Goal: Transaction & Acquisition: Purchase product/service

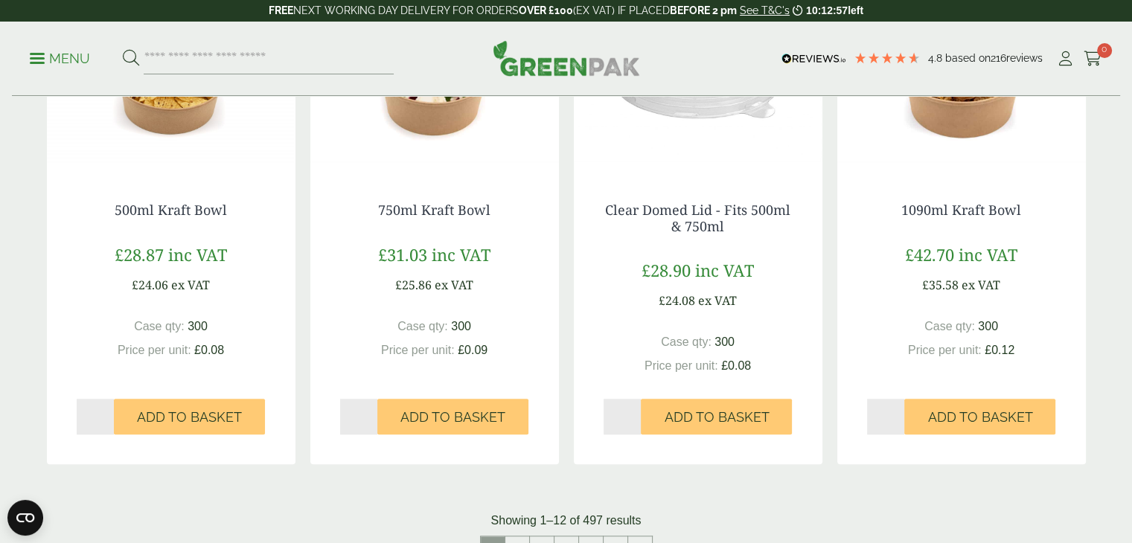
scroll to position [1419, 0]
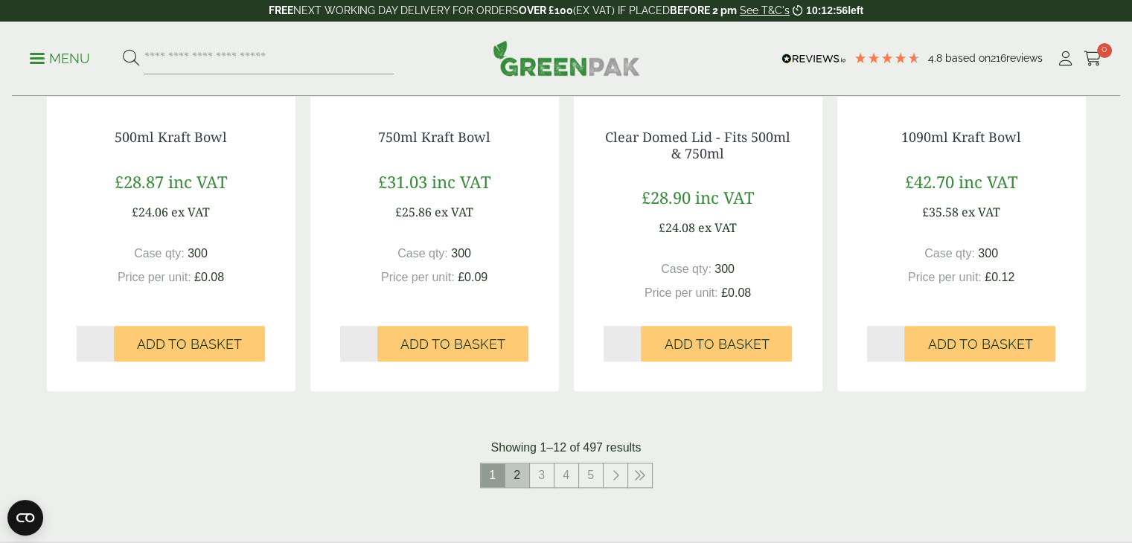
click at [515, 479] on link "2" at bounding box center [518, 476] width 24 height 24
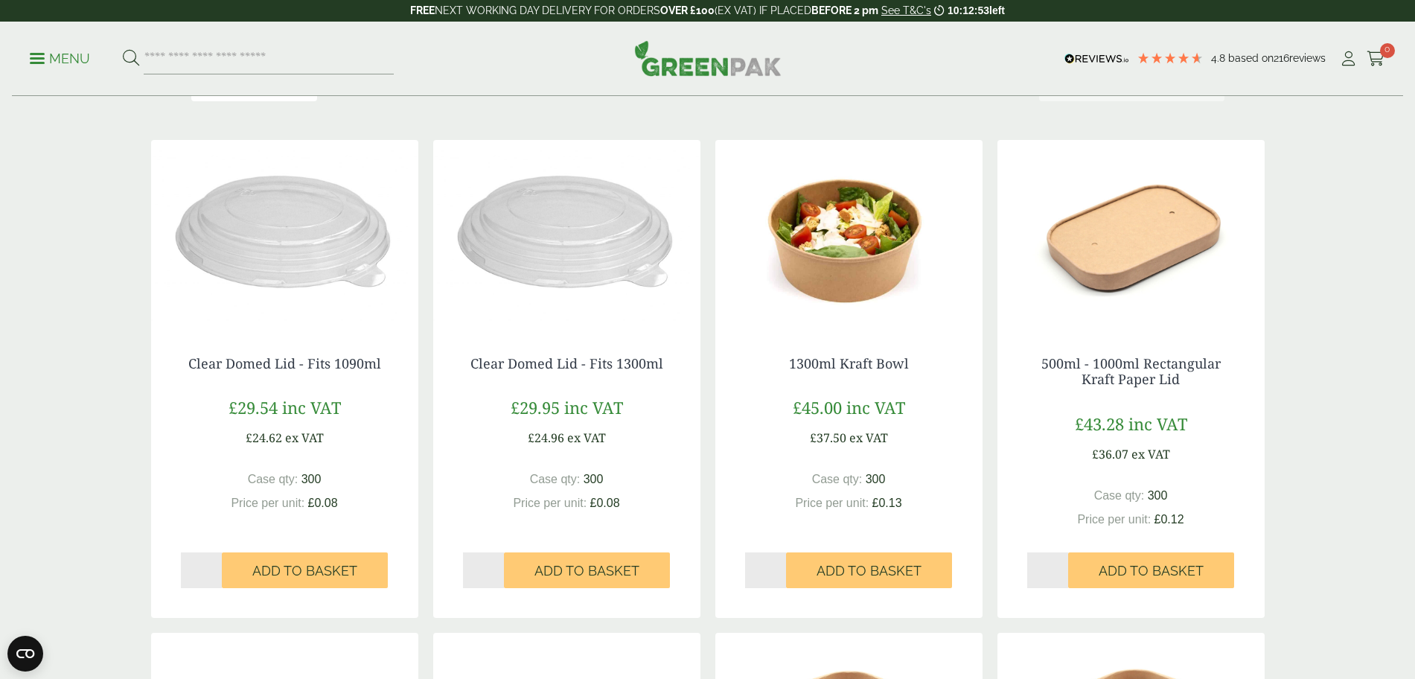
scroll to position [98, 0]
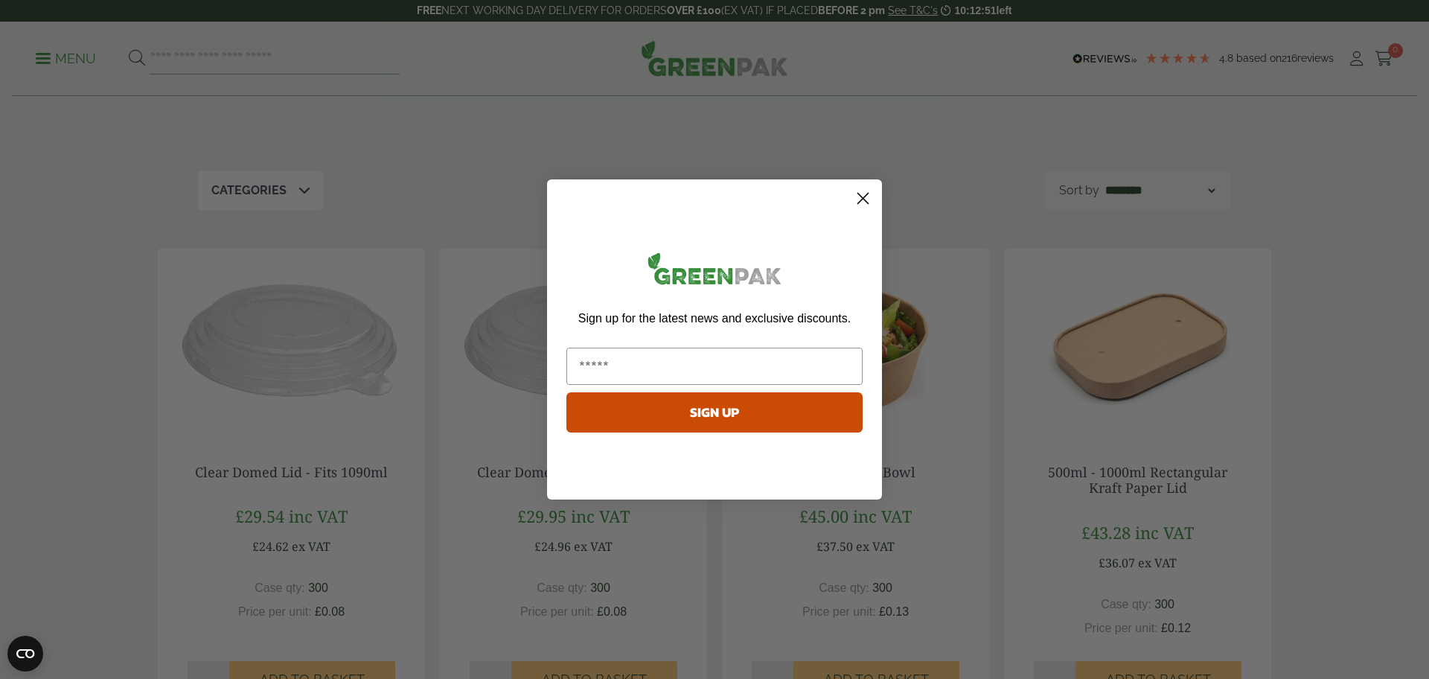
click at [861, 199] on circle "Close dialog" at bounding box center [863, 198] width 25 height 25
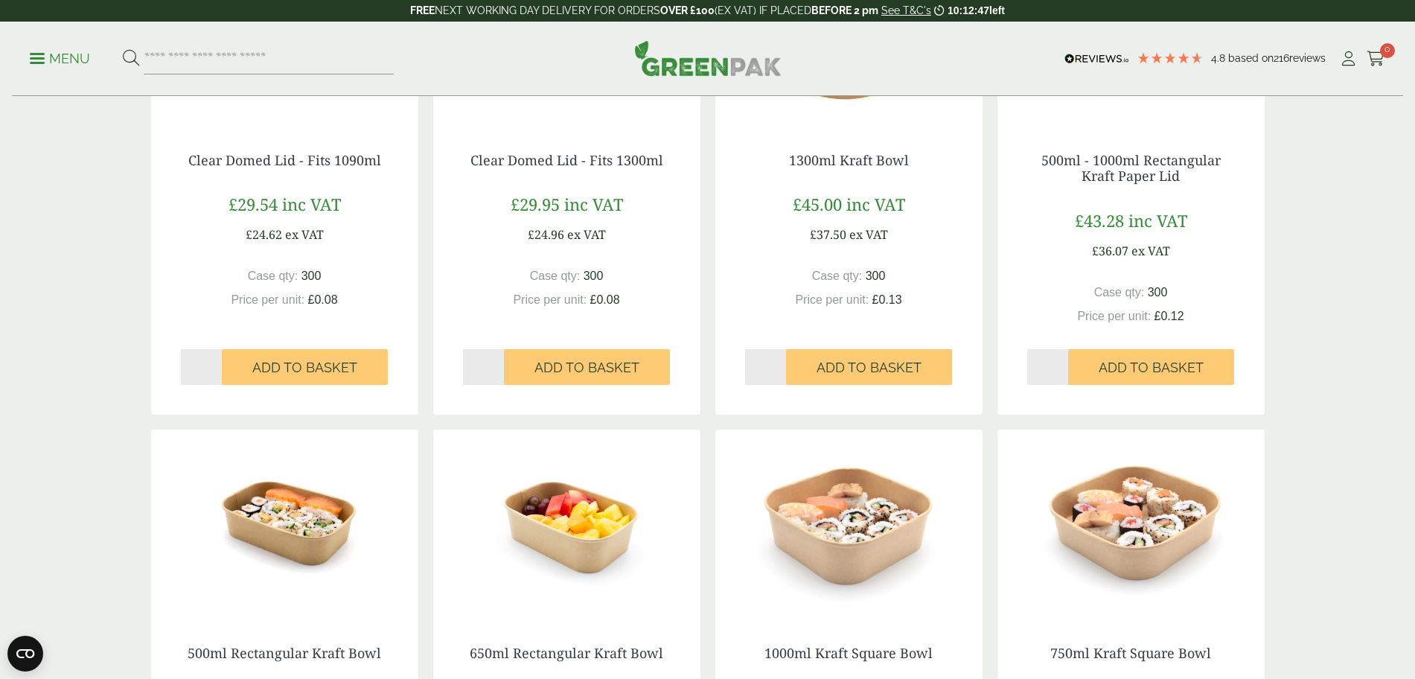
scroll to position [564, 0]
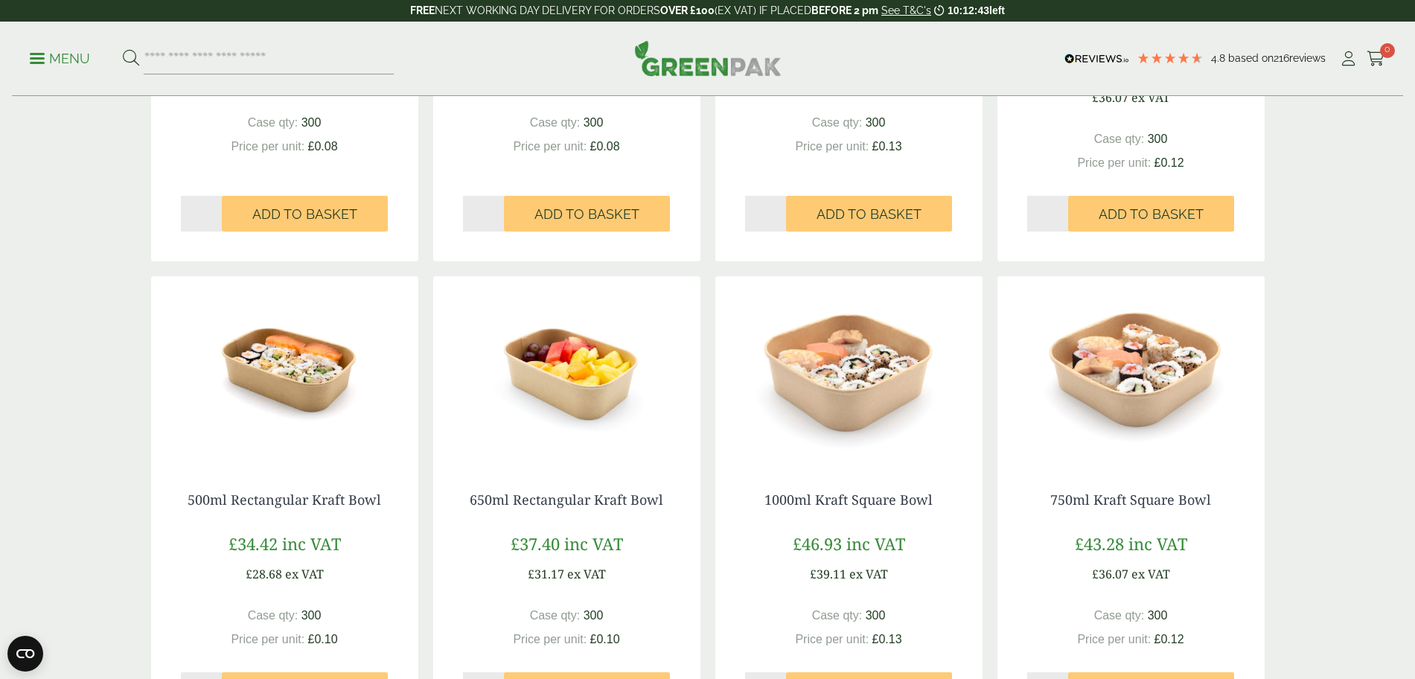
drag, startPoint x: 169, startPoint y: 494, endPoint x: 378, endPoint y: 522, distance: 211.0
click at [370, 507] on div "500ml Rectangular Kraft Bowl £34.42 inc VAT £28.68 ex VAT Case qty: 300 Price p…" at bounding box center [284, 600] width 267 height 276
drag, startPoint x: 401, startPoint y: 563, endPoint x: 96, endPoint y: 546, distance: 305.7
click at [96, 543] on div "Shop Categories Aprons & Hairnets (6) Bagasse (26) Bags (23) Bags & Wraps (53) …" at bounding box center [707, 433] width 1415 height 1800
click at [5, 535] on div "Shop Categories Aprons & Hairnets (6) Bagasse (26) Bags (23) Bags & Wraps (53) …" at bounding box center [707, 433] width 1415 height 1800
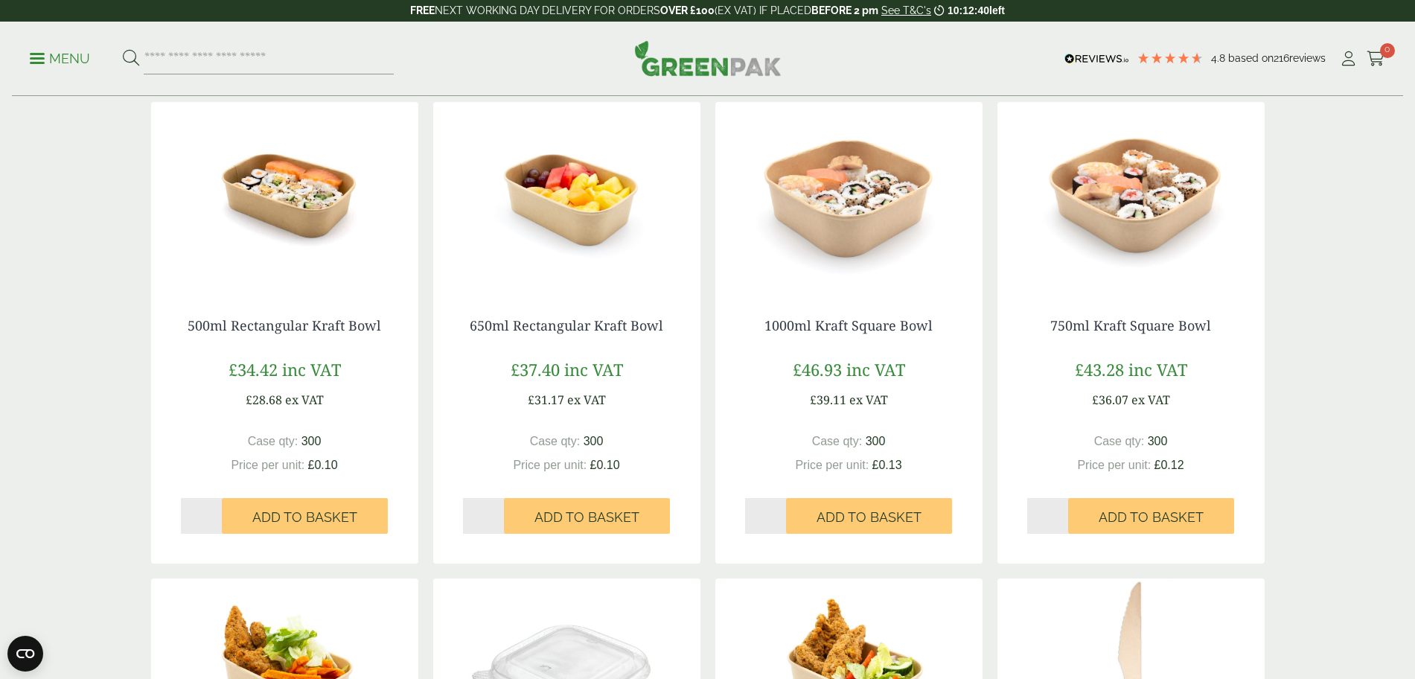
scroll to position [750, 0]
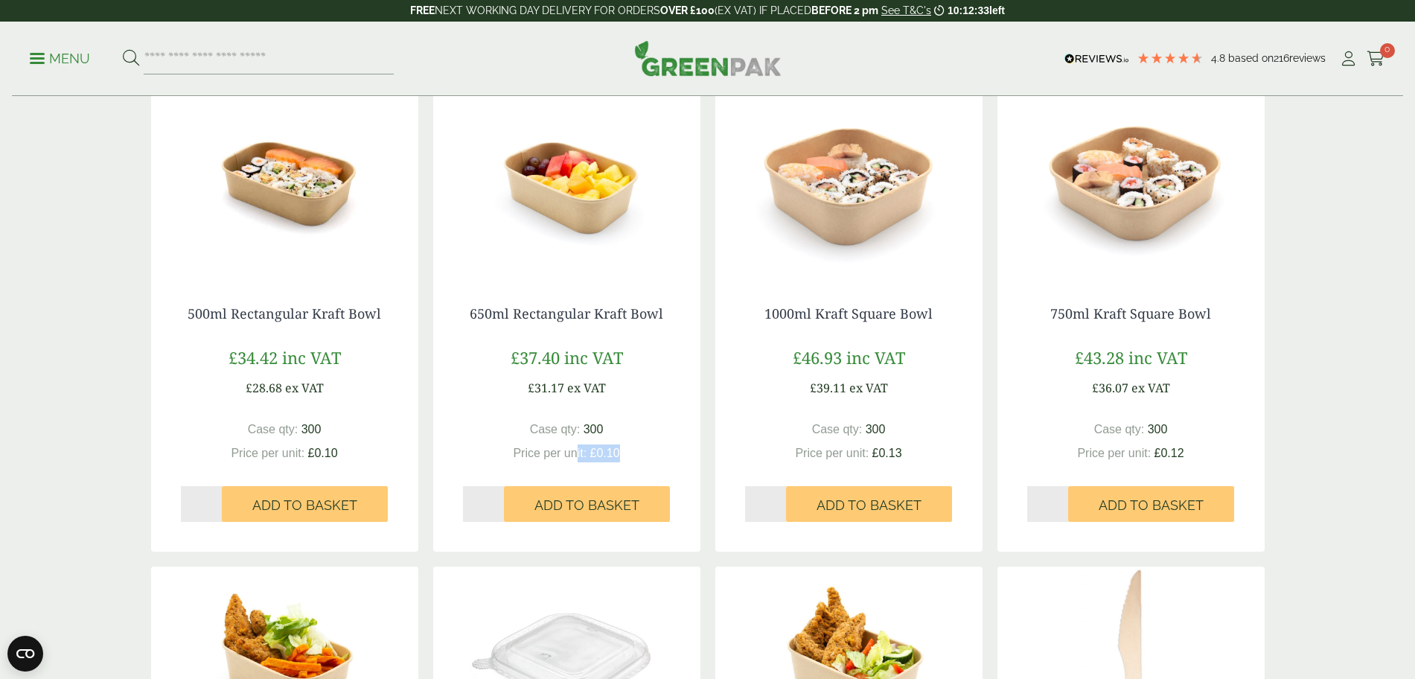
drag, startPoint x: 632, startPoint y: 454, endPoint x: 575, endPoint y: 456, distance: 56.6
click at [575, 456] on div "Case qty: 300 Price per unit: £0.10" at bounding box center [567, 442] width 208 height 42
click at [604, 458] on span "£0.10" at bounding box center [605, 453] width 30 height 13
click at [570, 235] on img at bounding box center [566, 183] width 267 height 186
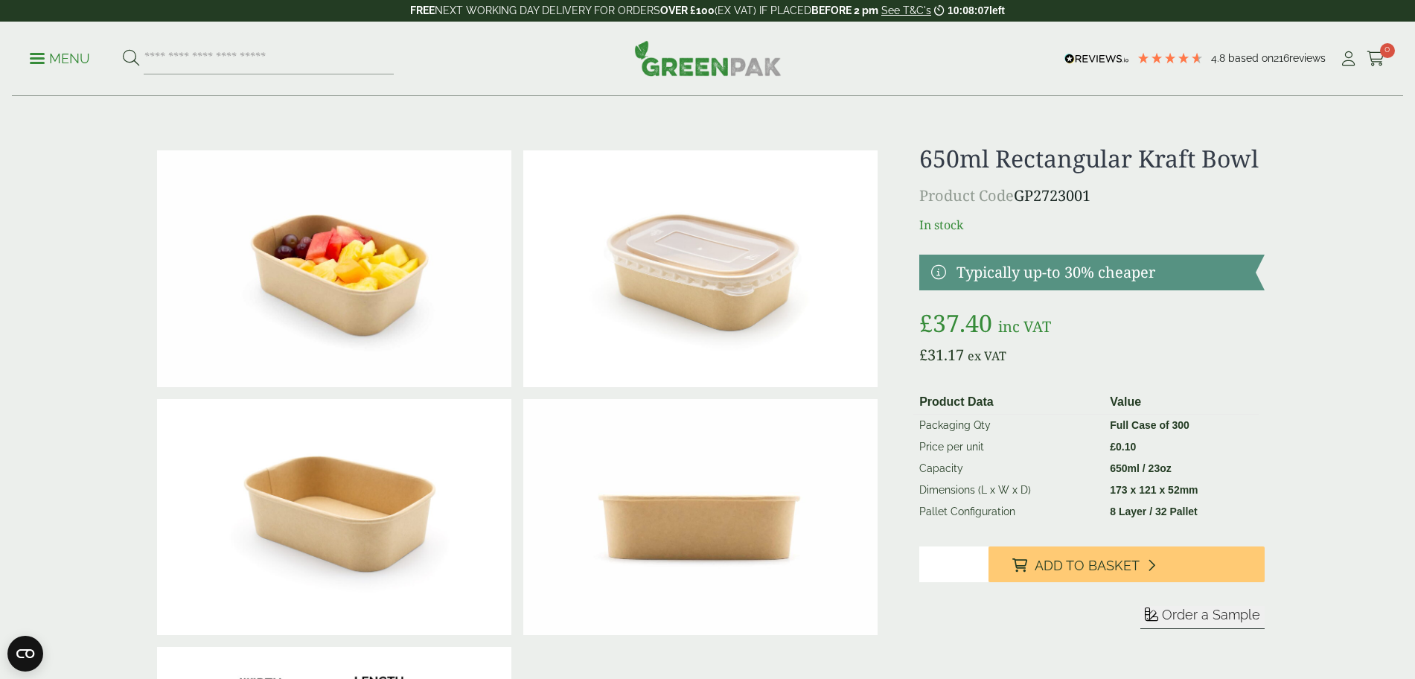
click at [741, 76] on img at bounding box center [707, 58] width 147 height 36
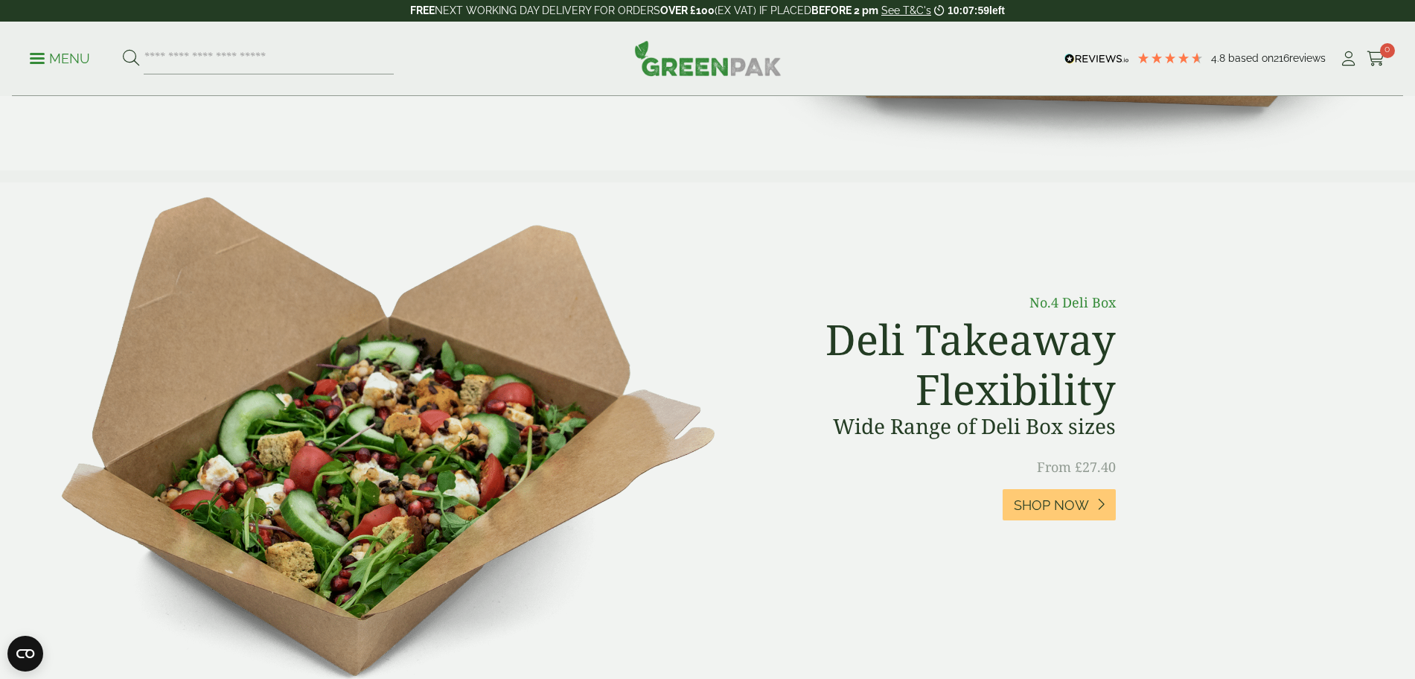
scroll to position [465, 0]
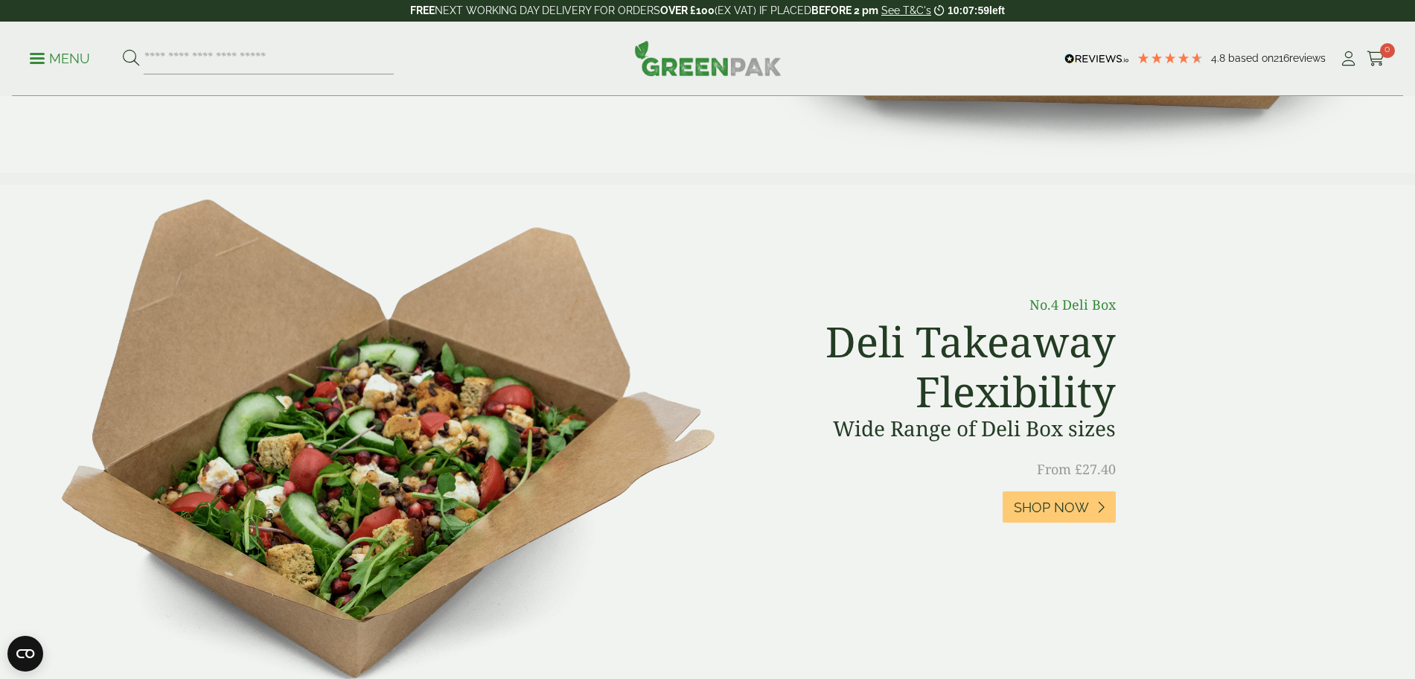
click at [417, 337] on div "No.4 Deli Box Deli Takeaway Flexibility Wide Range of Deli Box sizes From £27.4…" at bounding box center [708, 437] width 849 height 315
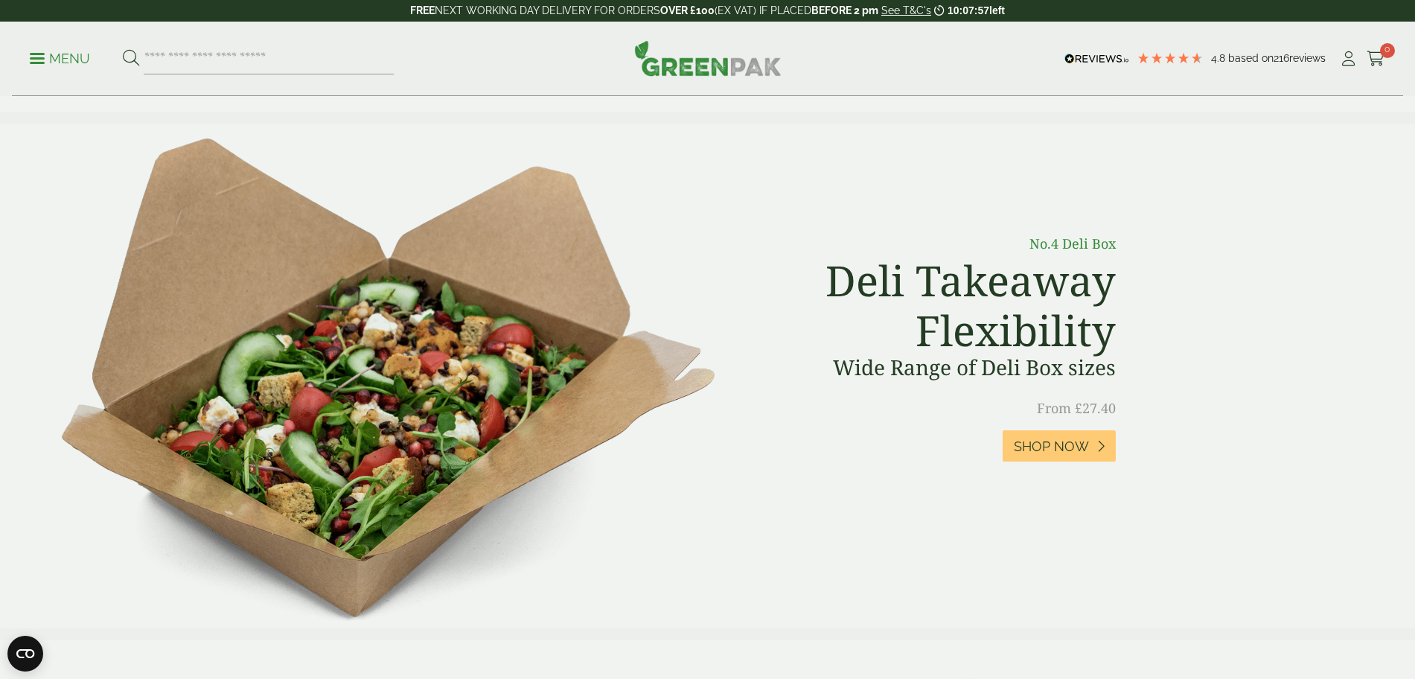
scroll to position [558, 0]
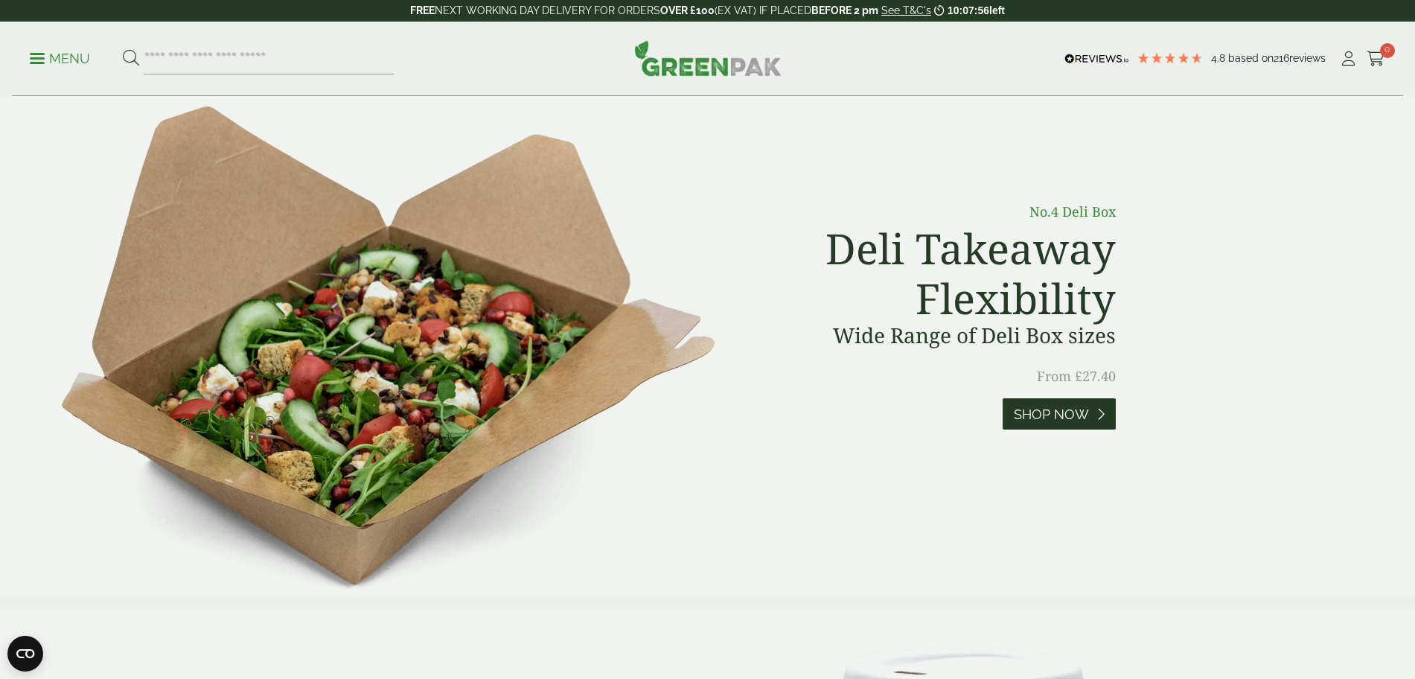
click at [1103, 421] on link "Shop Now" at bounding box center [1059, 414] width 113 height 32
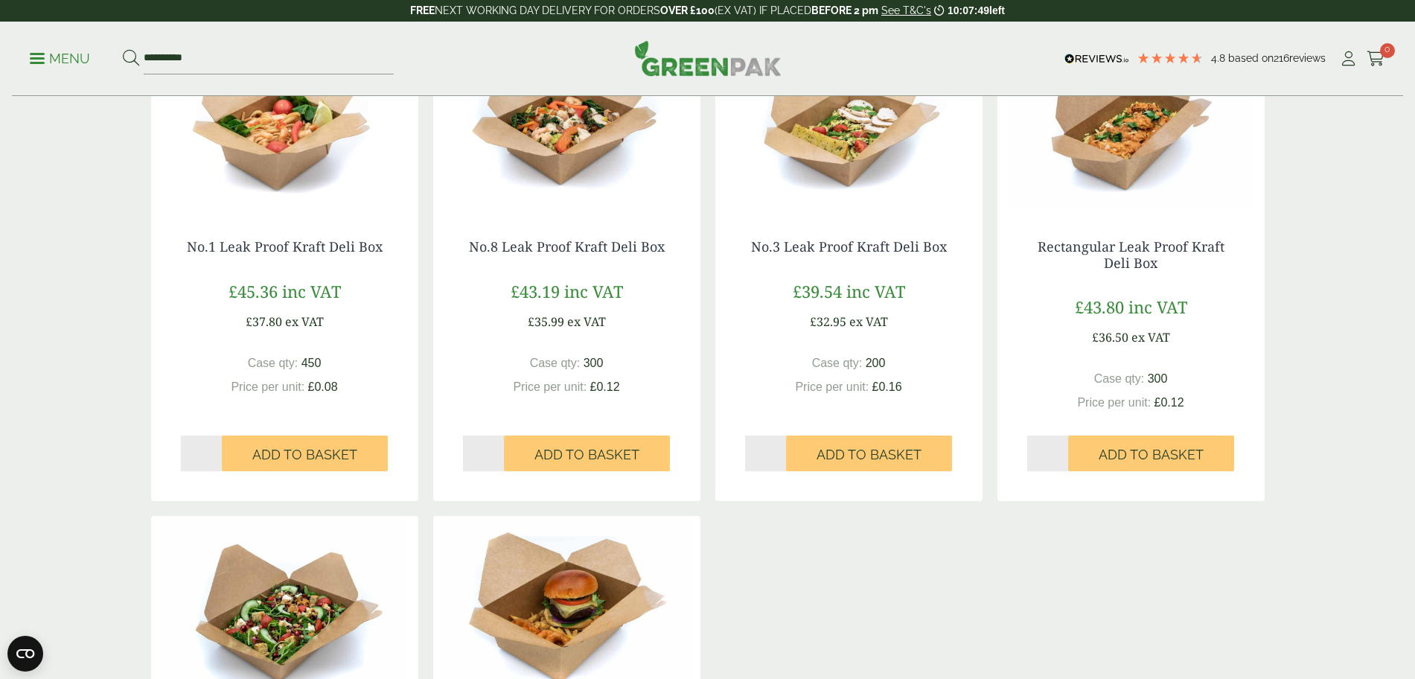
scroll to position [279, 0]
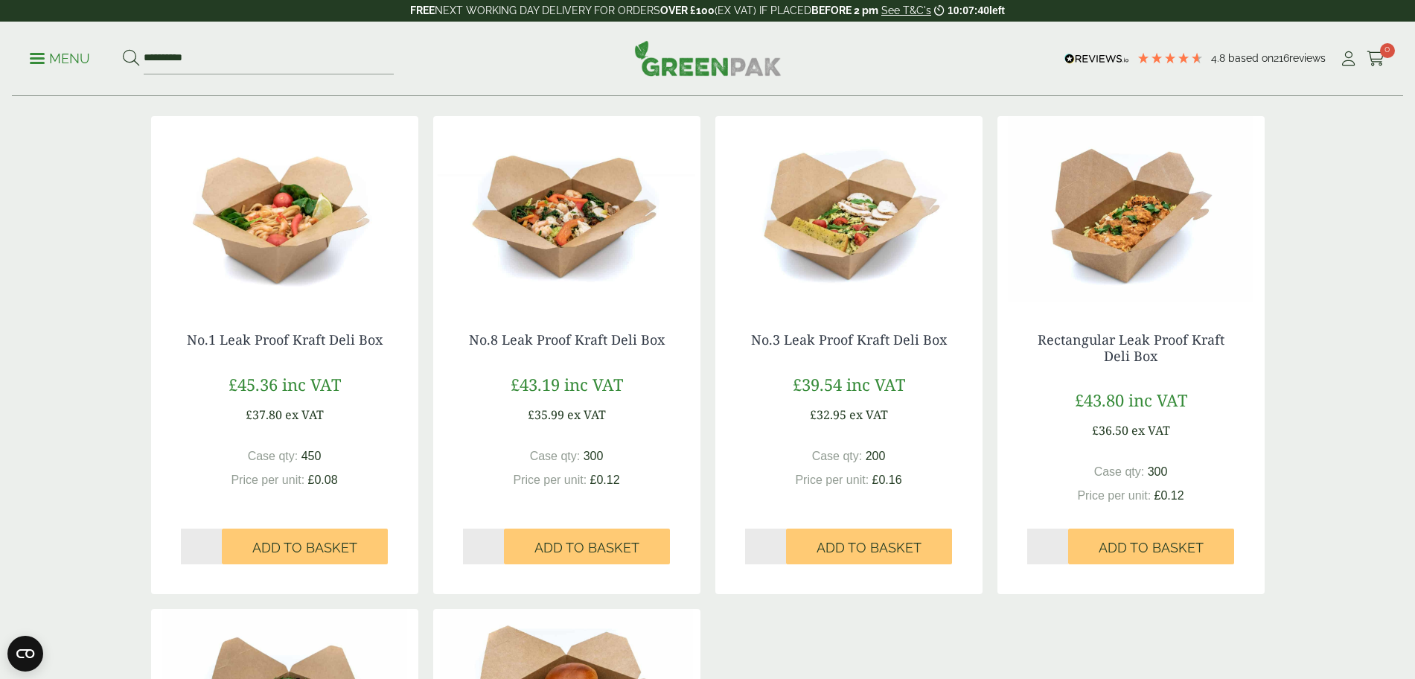
click at [320, 244] on img at bounding box center [284, 209] width 267 height 186
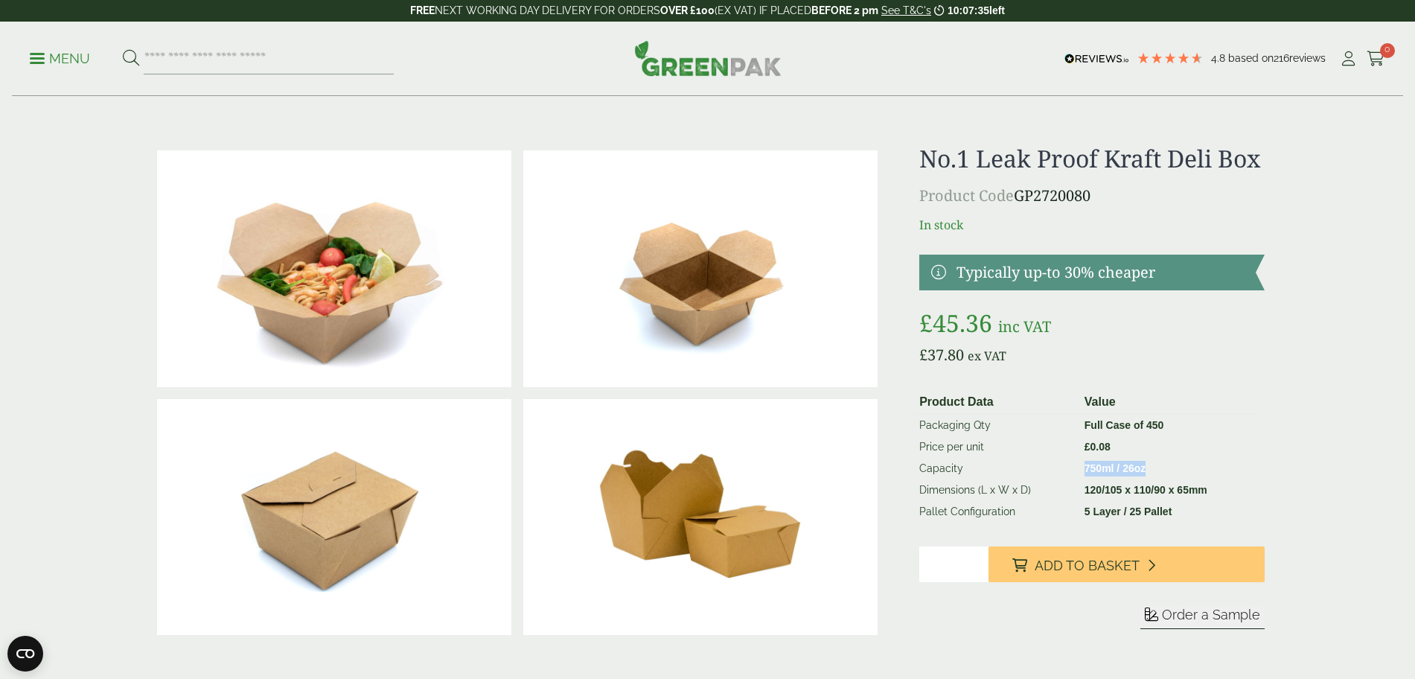
drag, startPoint x: 1080, startPoint y: 499, endPoint x: 1168, endPoint y: 500, distance: 88.6
click at [1168, 479] on td "750ml / 26oz" at bounding box center [1169, 469] width 180 height 22
